Goal: Book appointment/travel/reservation

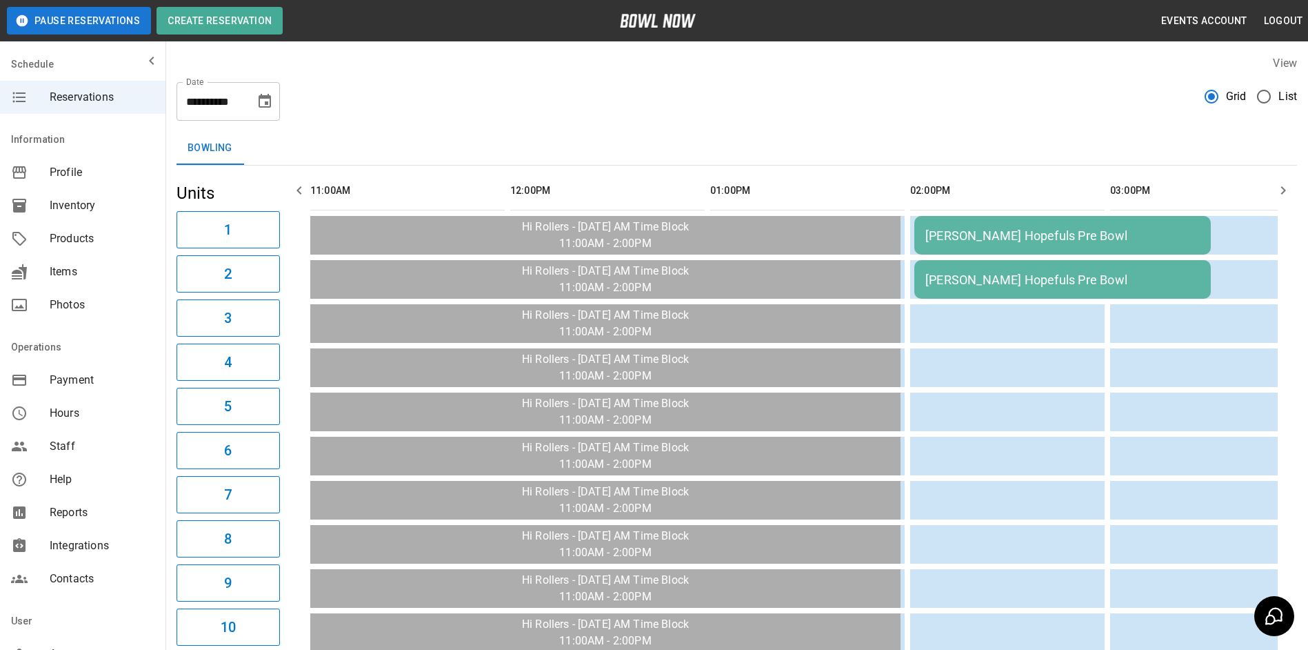
scroll to position [0, 200]
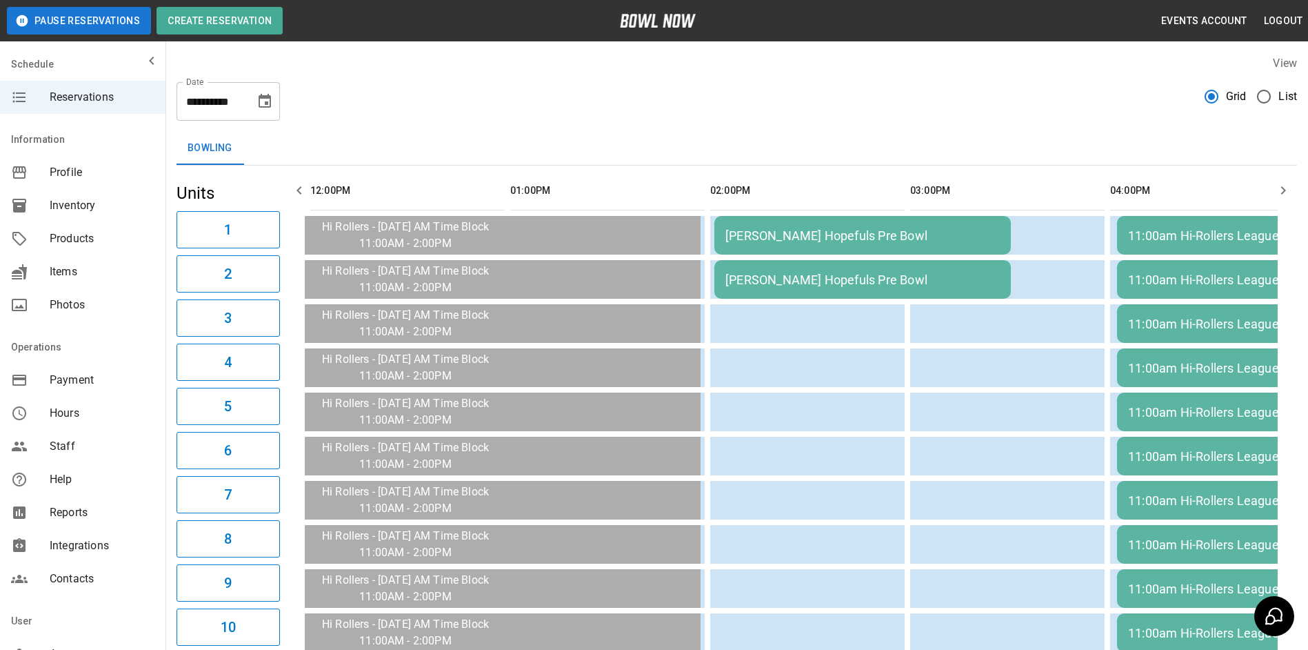
click at [1286, 194] on icon "button" at bounding box center [1283, 190] width 17 height 17
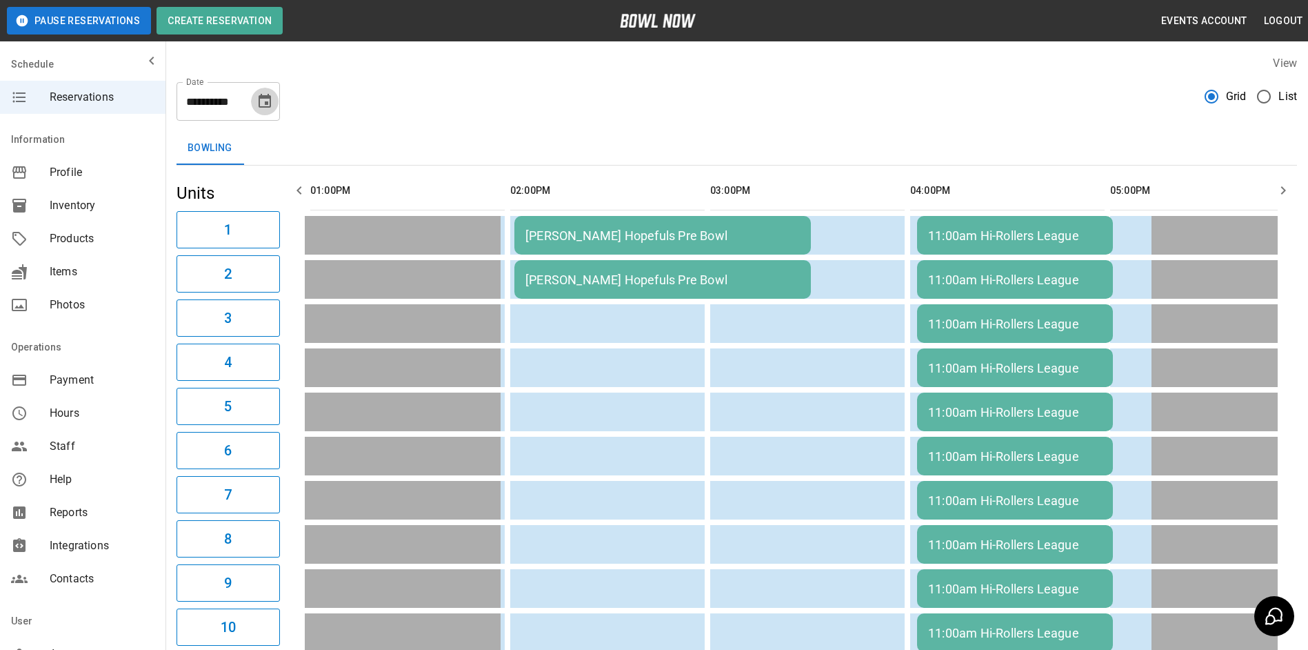
click at [268, 105] on icon "Choose date, selected date is Oct 8, 2025" at bounding box center [265, 101] width 12 height 14
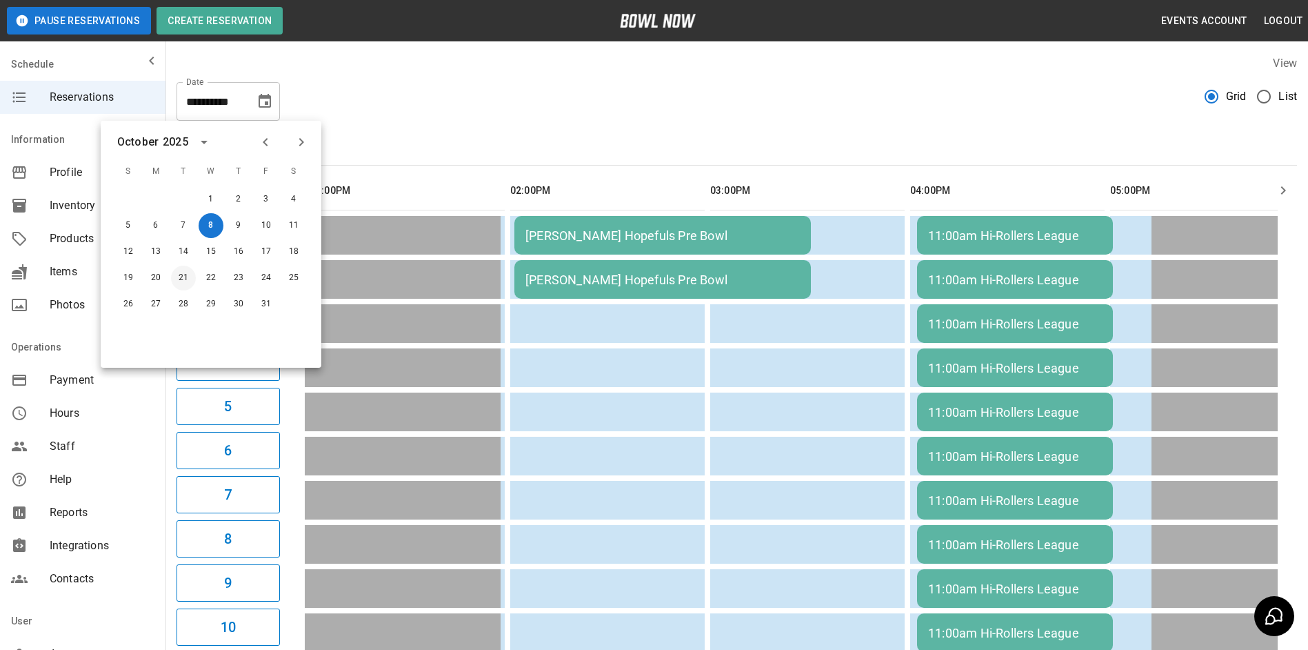
click at [186, 279] on button "21" at bounding box center [183, 278] width 25 height 25
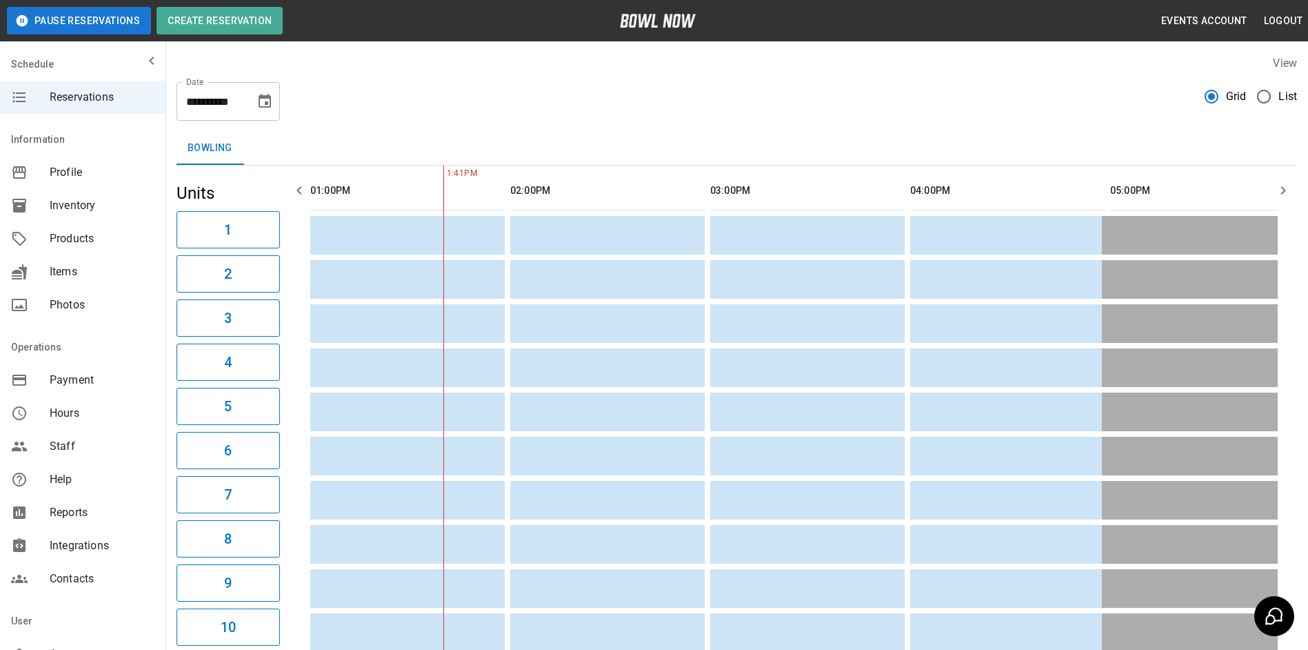
click at [301, 190] on icon "button" at bounding box center [299, 190] width 17 height 17
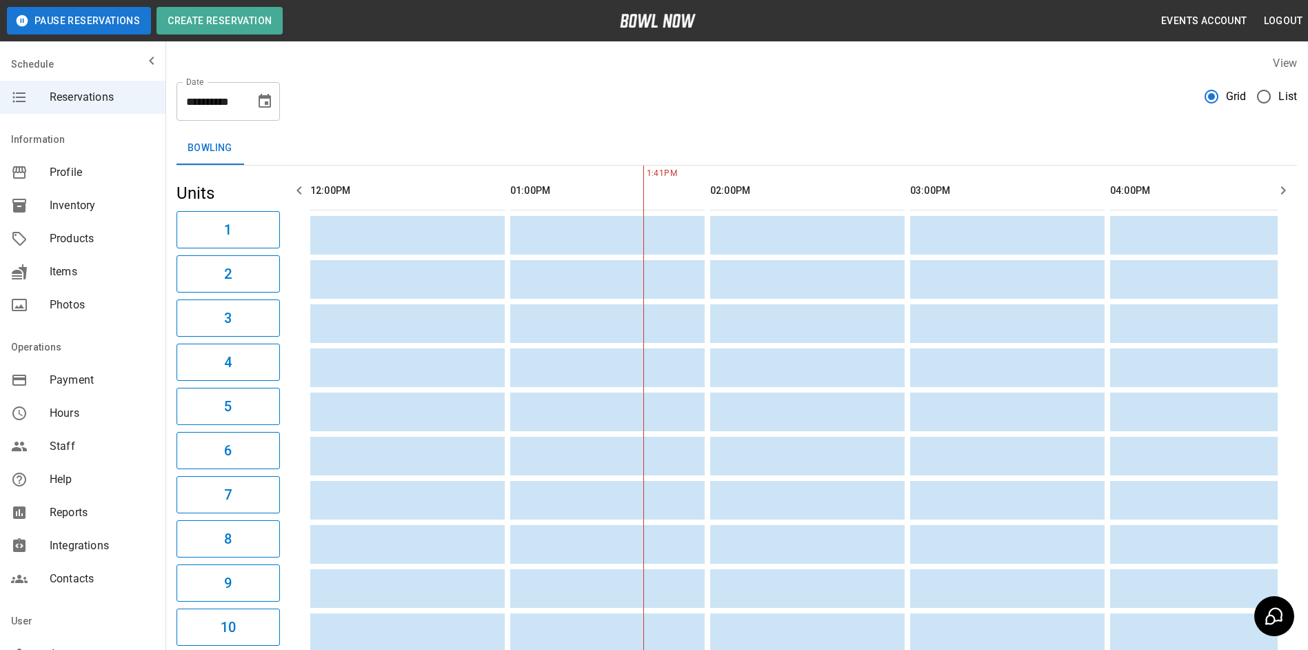
click at [301, 190] on icon "button" at bounding box center [299, 190] width 17 height 17
click at [303, 188] on icon "button" at bounding box center [299, 190] width 17 height 17
click at [305, 188] on icon "button" at bounding box center [299, 190] width 17 height 17
click at [308, 188] on button "button" at bounding box center [300, 191] width 28 height 28
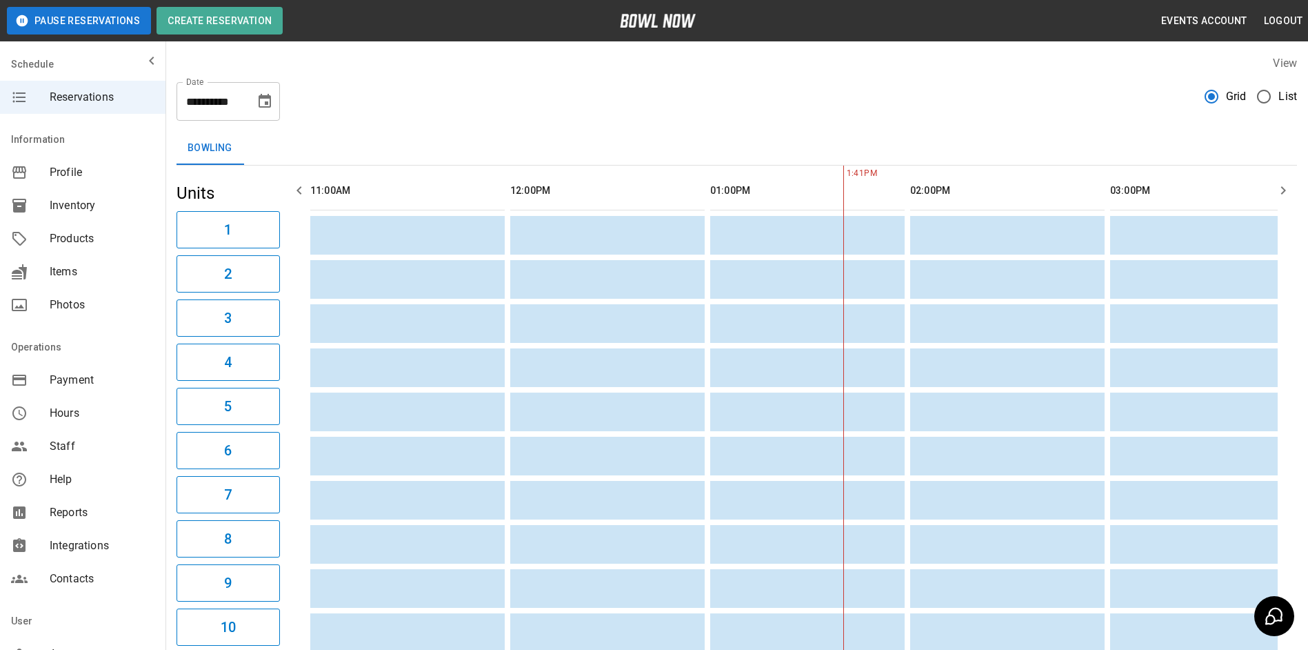
click at [1279, 188] on icon "button" at bounding box center [1283, 190] width 17 height 17
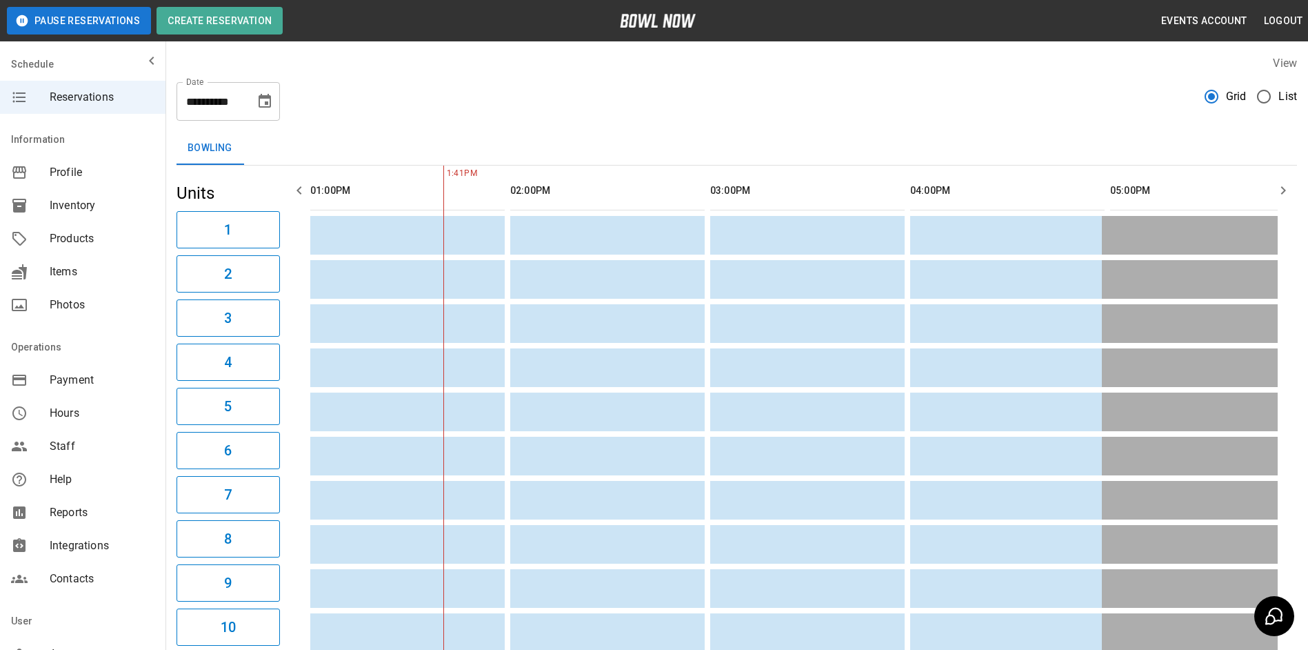
click at [263, 102] on icon "Choose date, selected date is Oct 21, 2025" at bounding box center [265, 101] width 17 height 17
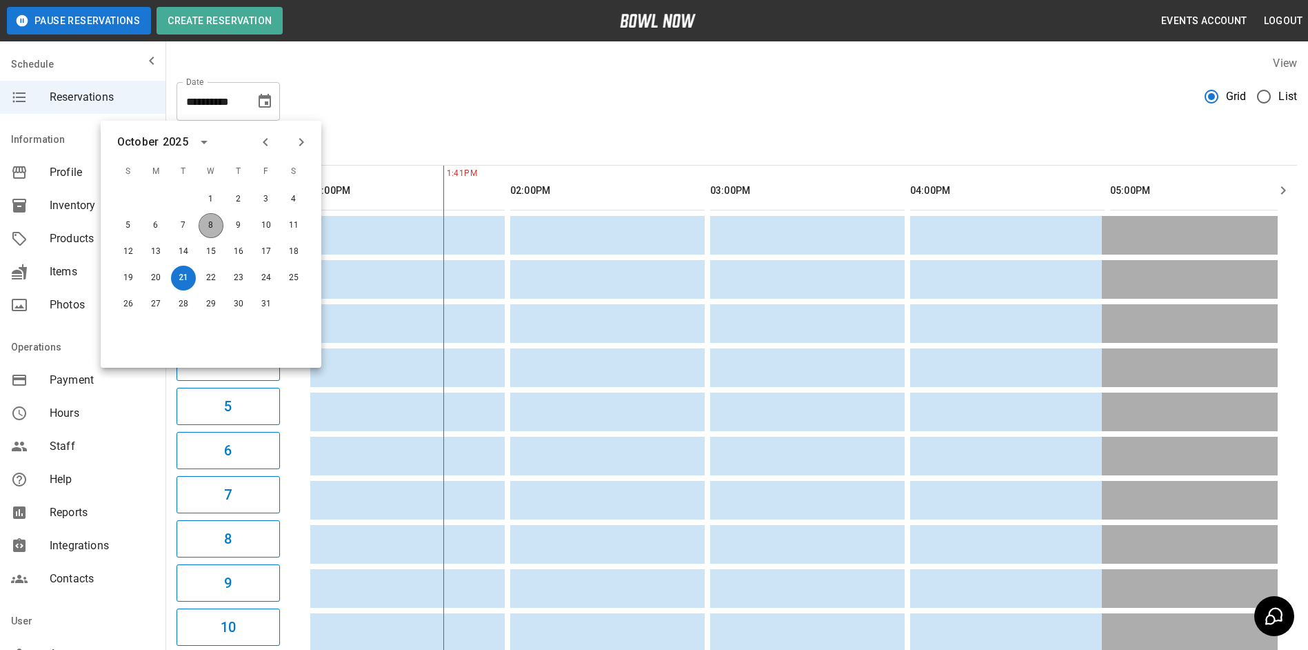
click at [206, 228] on button "8" at bounding box center [211, 225] width 25 height 25
type input "**********"
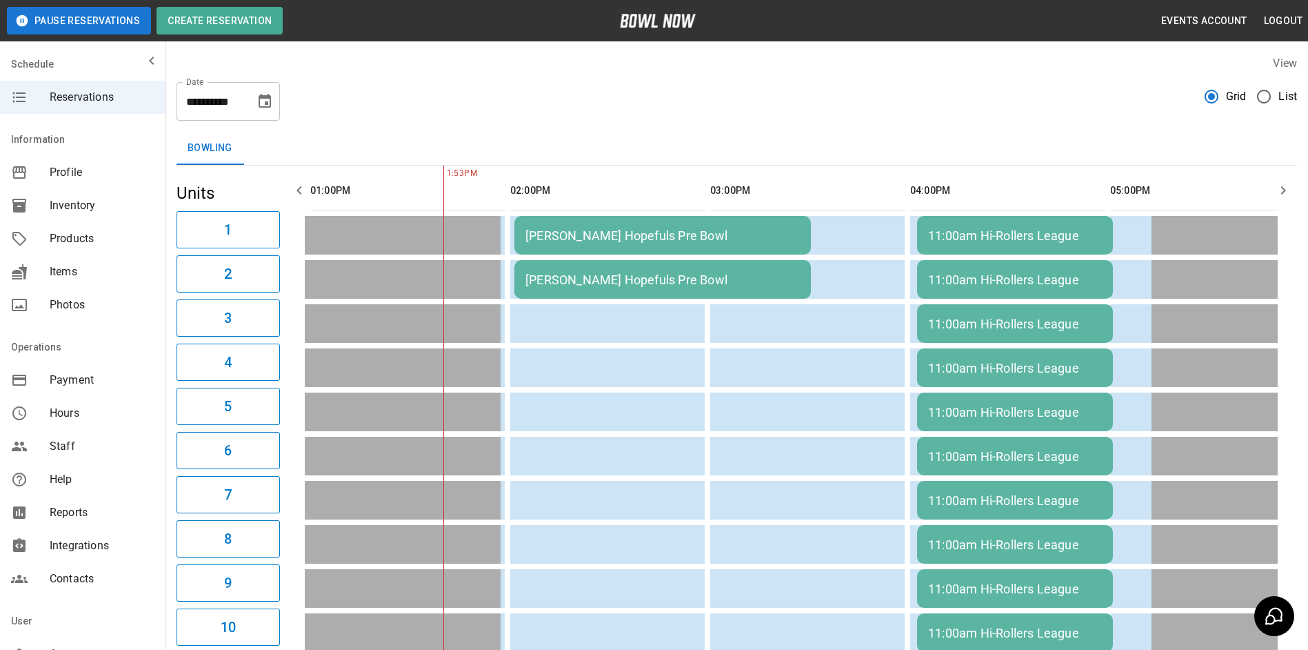
click at [1290, 192] on icon "button" at bounding box center [1283, 190] width 17 height 17
